Goal: Task Accomplishment & Management: Manage account settings

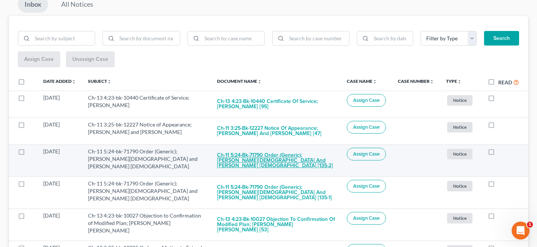
scroll to position [87, 0]
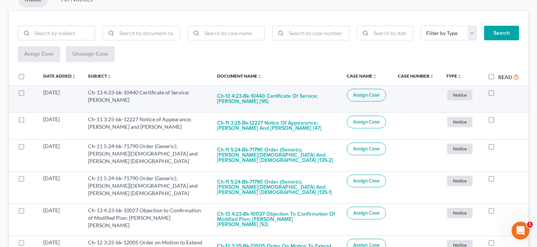
click at [498, 94] on label at bounding box center [498, 94] width 0 height 0
click at [501, 89] on input "checkbox" at bounding box center [503, 91] width 5 height 5
checkbox input "true"
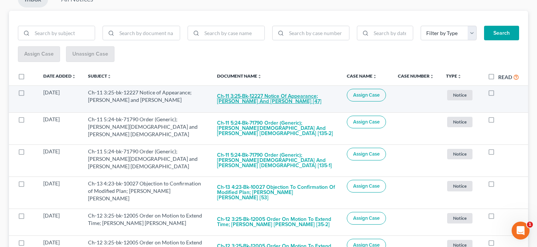
click at [278, 89] on button "Ch-11 3:25-bk-12227 Notice of Appearance; [PERSON_NAME] and [PERSON_NAME] [47]" at bounding box center [276, 99] width 118 height 20
checkbox input "true"
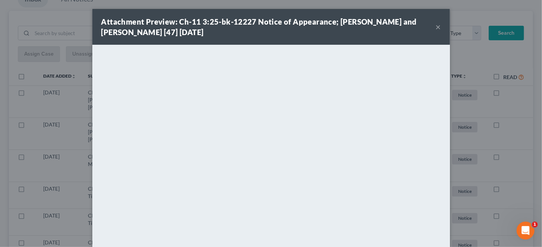
click at [436, 26] on button "×" at bounding box center [438, 26] width 5 height 9
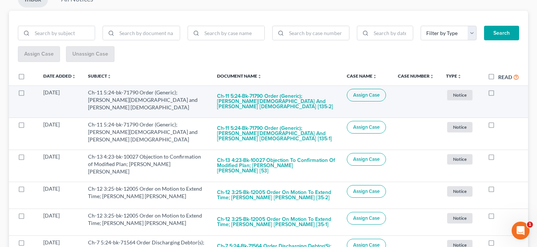
click at [498, 94] on label at bounding box center [498, 94] width 0 height 0
click at [501, 89] on input "checkbox" at bounding box center [503, 91] width 5 height 5
checkbox input "true"
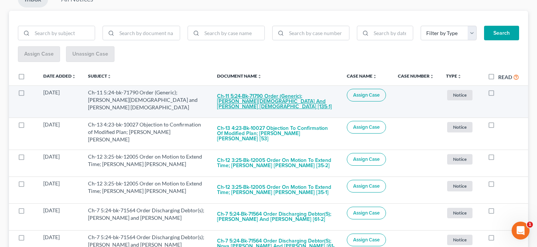
click at [279, 89] on button "Ch-11 5:24-bk-71790 Order (Generic); [PERSON_NAME][DEMOGRAPHIC_DATA] and [PERSO…" at bounding box center [276, 101] width 118 height 25
checkbox input "true"
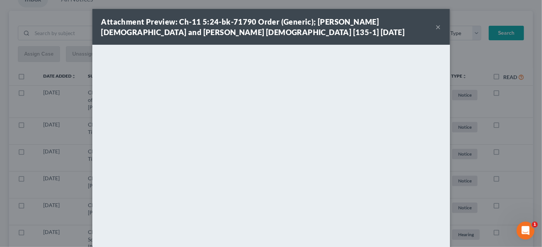
click at [429, 23] on div "Attachment Preview: Ch-11 5:24-bk-71790 Order (Generic); [PERSON_NAME] and [PER…" at bounding box center [271, 27] width 358 height 36
click at [436, 26] on button "×" at bounding box center [438, 26] width 5 height 9
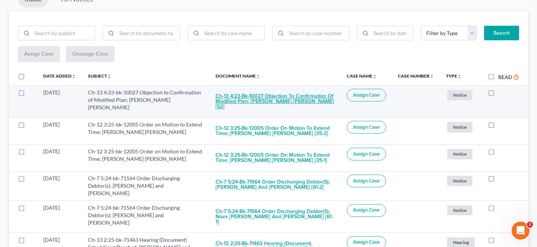
click at [289, 89] on button "Ch-13 4:23-bk-10027 Objection to Confirmation of Modified Plan; [PERSON_NAME] […" at bounding box center [274, 101] width 119 height 25
checkbox input "true"
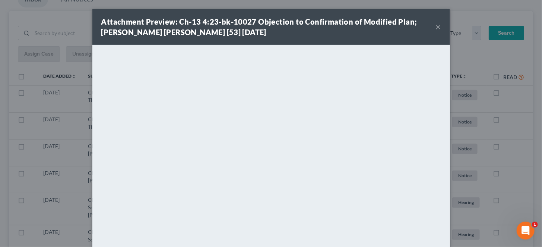
click at [436, 22] on button "×" at bounding box center [438, 26] width 5 height 9
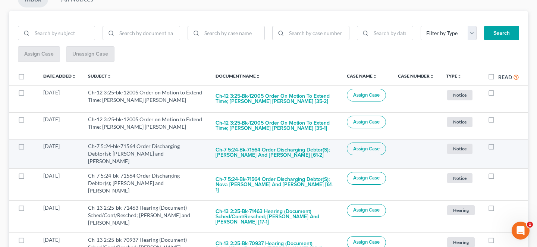
click at [498, 148] on label at bounding box center [498, 148] width 0 height 0
click at [501, 142] on input "checkbox" at bounding box center [503, 144] width 5 height 5
checkbox input "true"
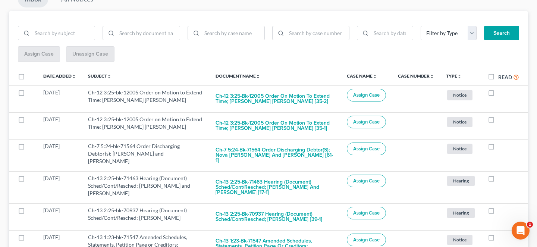
click at [498, 148] on label at bounding box center [498, 148] width 0 height 0
click at [501, 142] on input "checkbox" at bounding box center [503, 144] width 5 height 5
checkbox input "true"
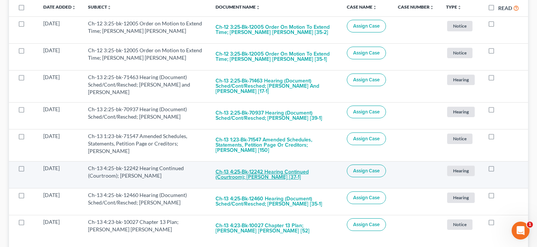
scroll to position [0, 0]
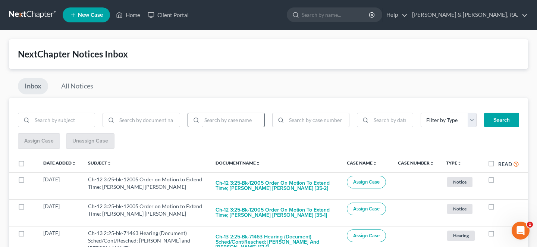
scroll to position [87, 0]
